Goal: Information Seeking & Learning: Check status

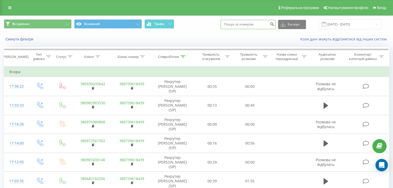
click at [252, 22] on input at bounding box center [247, 24] width 55 height 9
paste input "0666616967"
type input "0666616967"
